Goal: Task Accomplishment & Management: Manage account settings

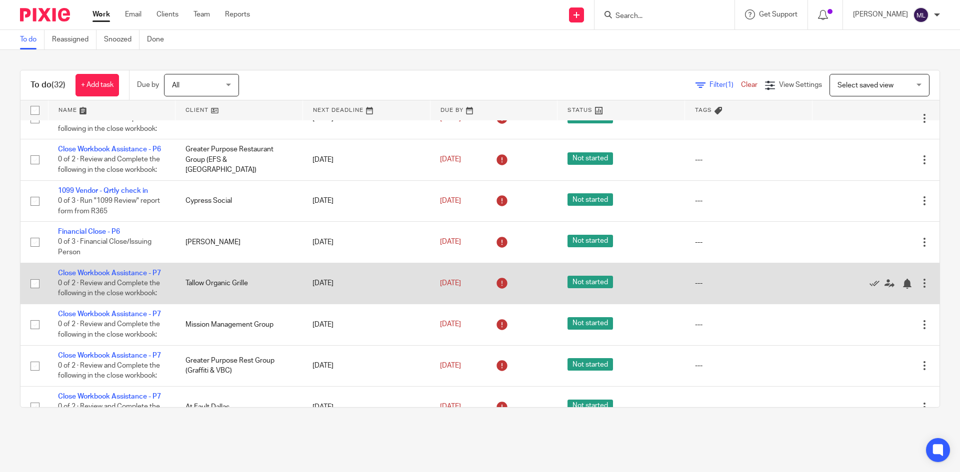
scroll to position [450, 0]
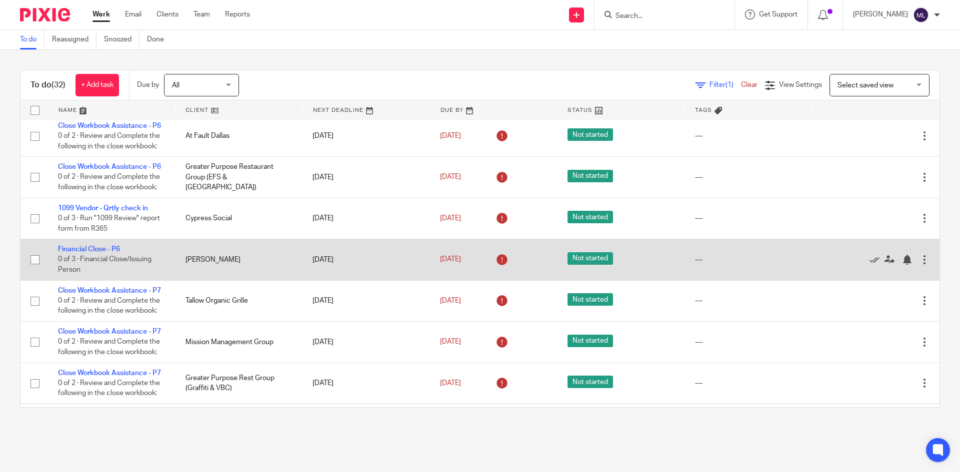
click at [36, 269] on input "checkbox" at bounding box center [34, 259] width 19 height 19
checkbox input "true"
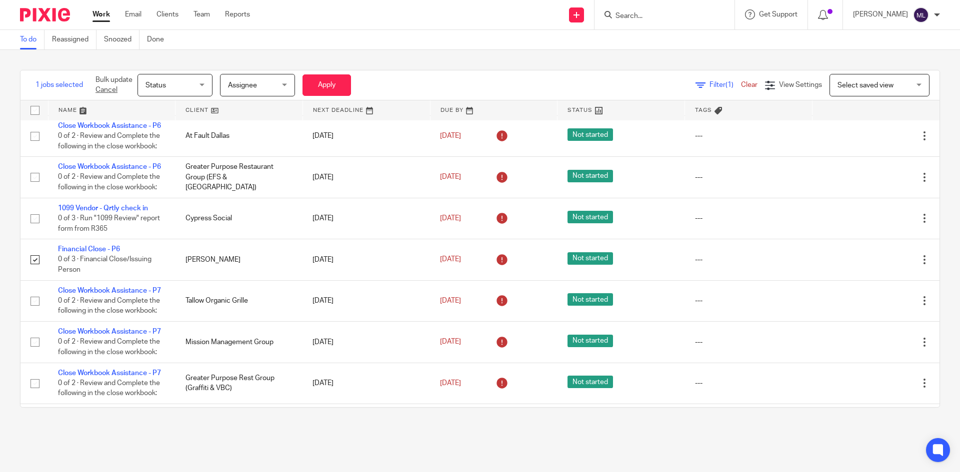
click at [206, 84] on div "Status Status" at bounding box center [174, 85] width 75 height 22
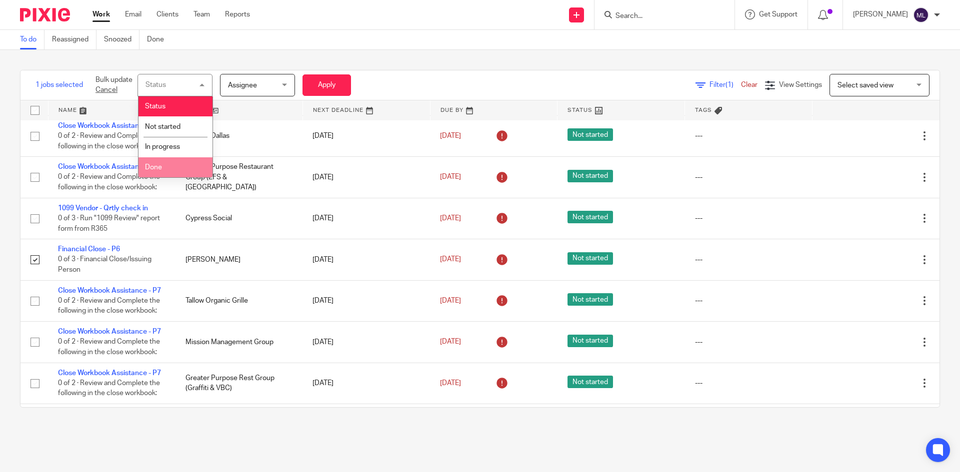
click at [180, 162] on li "Done" at bounding box center [175, 167] width 74 height 20
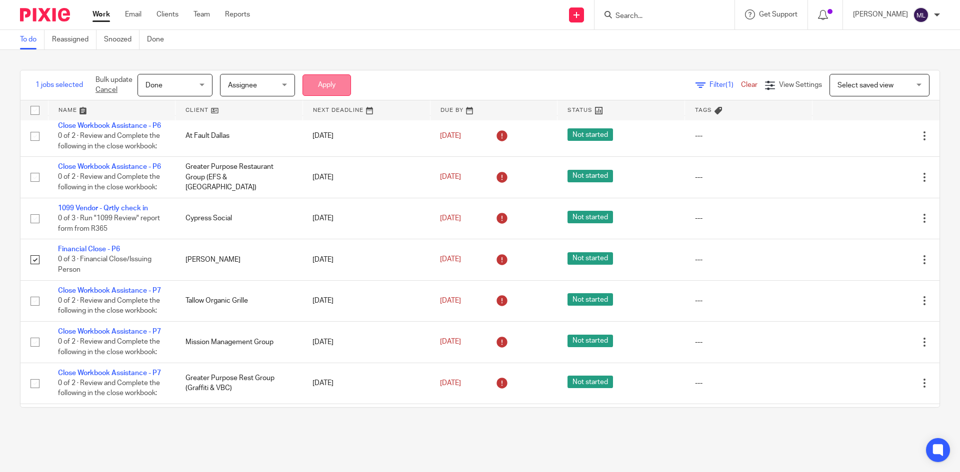
click at [336, 80] on button "Apply" at bounding box center [326, 84] width 48 height 21
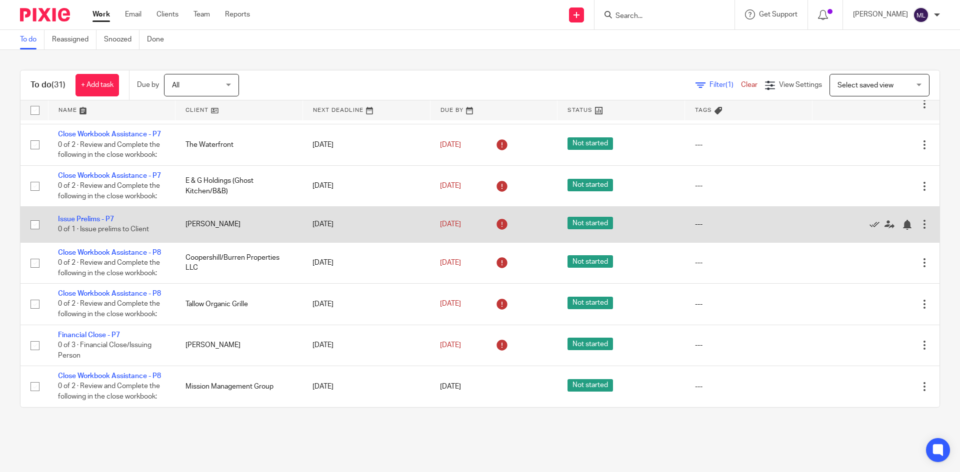
scroll to position [1129, 0]
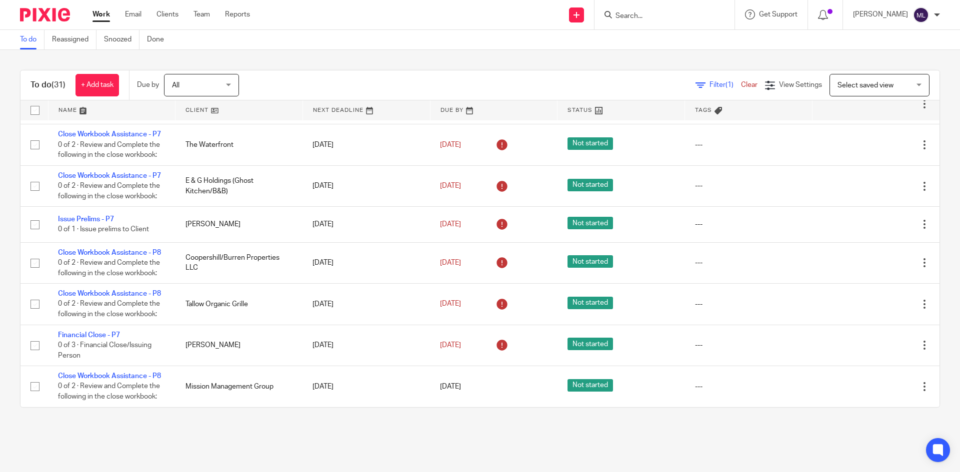
drag, startPoint x: 639, startPoint y: 14, endPoint x: 561, endPoint y: 10, distance: 78.6
click at [639, 14] on input "Search" at bounding box center [659, 16] width 90 height 9
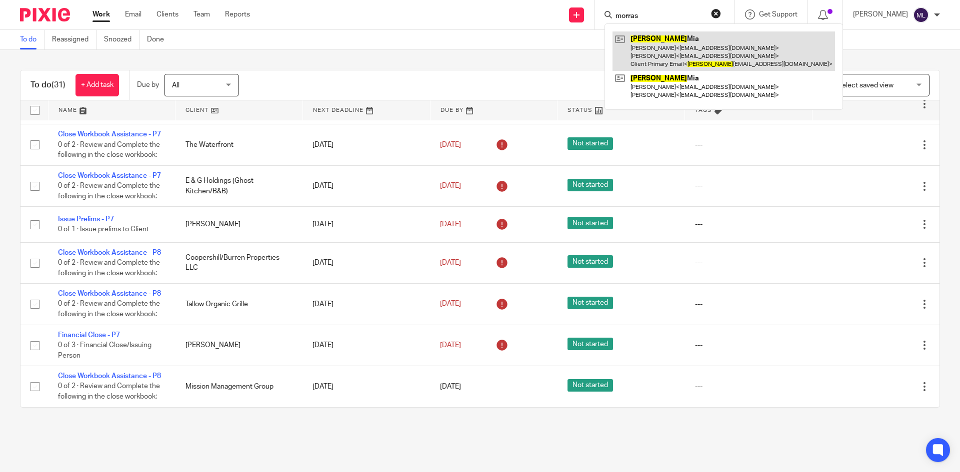
type input "morras"
click at [691, 57] on link at bounding box center [723, 50] width 222 height 39
